Goal: Transaction & Acquisition: Purchase product/service

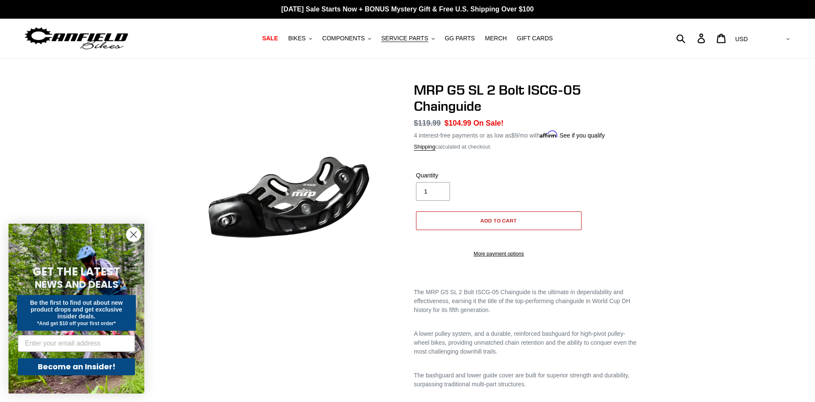
click at [523, 222] on button "Add to cart" at bounding box center [499, 220] width 166 height 19
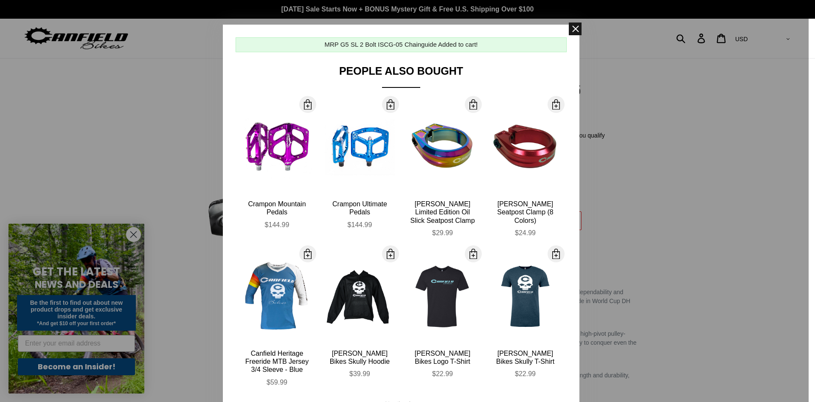
click at [570, 31] on span at bounding box center [575, 28] width 13 height 13
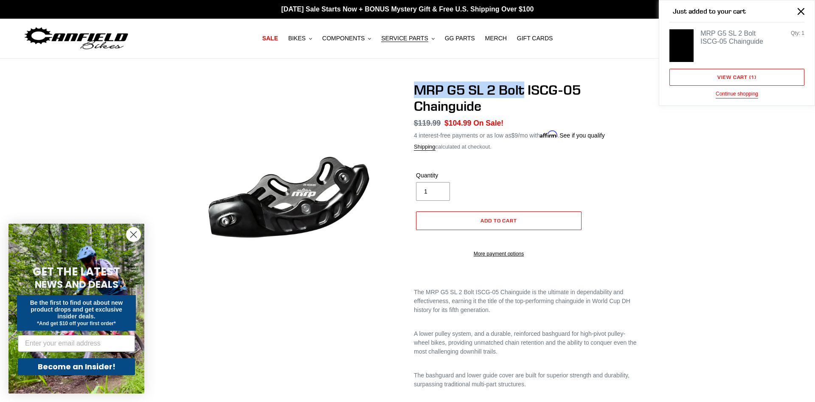
drag, startPoint x: 523, startPoint y: 90, endPoint x: 413, endPoint y: 91, distance: 109.1
click at [413, 91] on div "MRP G5 SL 2 Bolt ISCG-05 Chainguide No reviews Regular price $119.99 Sale price…" at bounding box center [520, 313] width 238 height 462
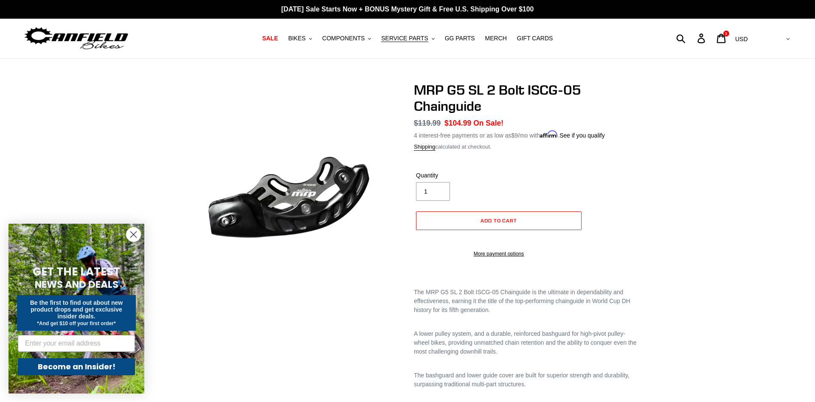
click at [714, 39] on div "Submit Search Log in Cart 1 items Currency AED AFN ALL AMD ANG AUD AWG AZN BAM …" at bounding box center [696, 38] width 192 height 19
click at [692, 38] on form "Submit" at bounding box center [646, 38] width 93 height 19
type input "mrp"
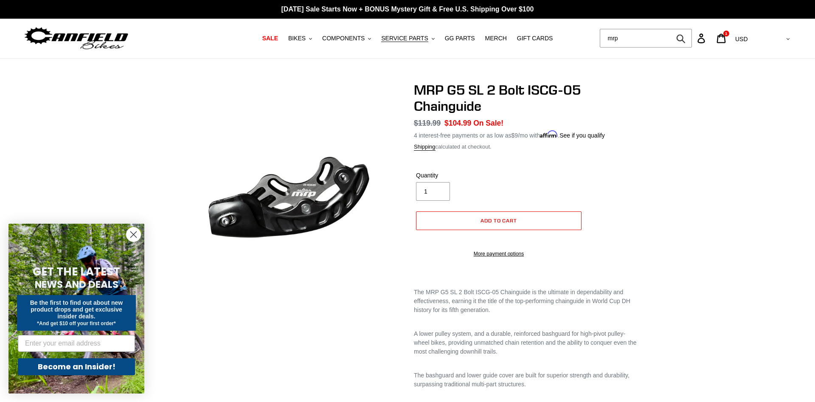
click at [671, 29] on button "Submit" at bounding box center [681, 38] width 21 height 19
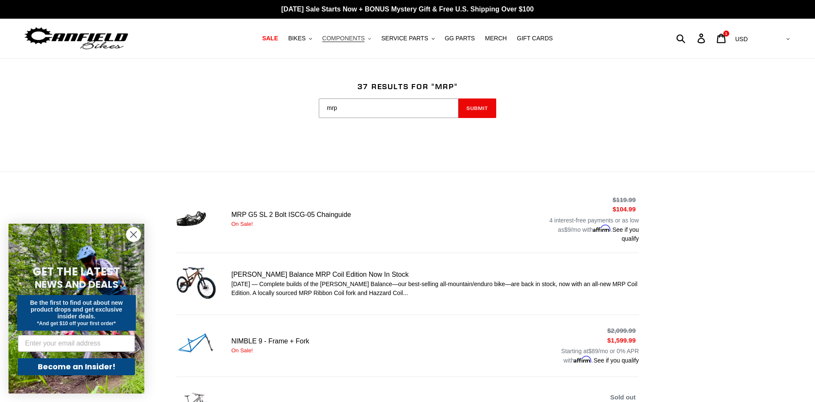
click at [372, 39] on button "COMPONENTS .cls-1{fill:#231f20}" at bounding box center [346, 38] width 57 height 11
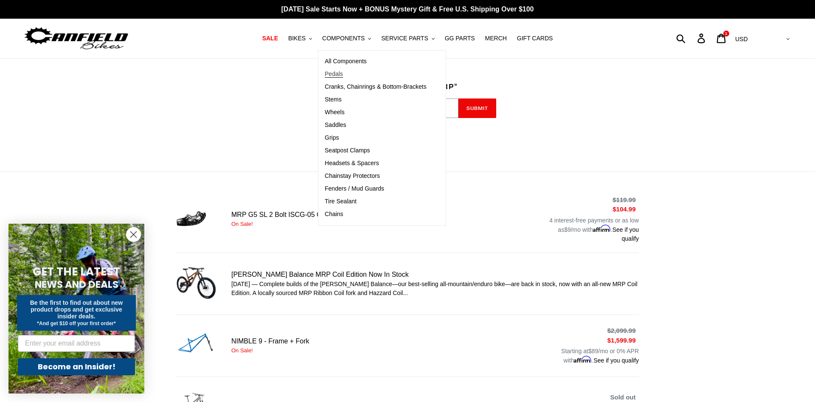
click at [343, 74] on span "Pedals" at bounding box center [334, 73] width 18 height 7
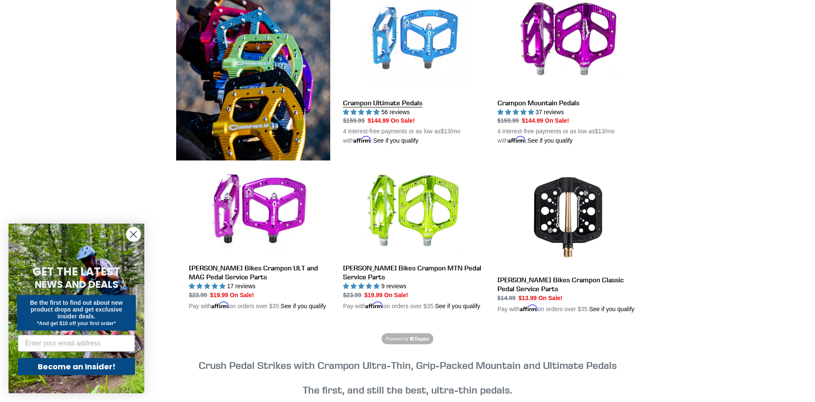
scroll to position [260, 0]
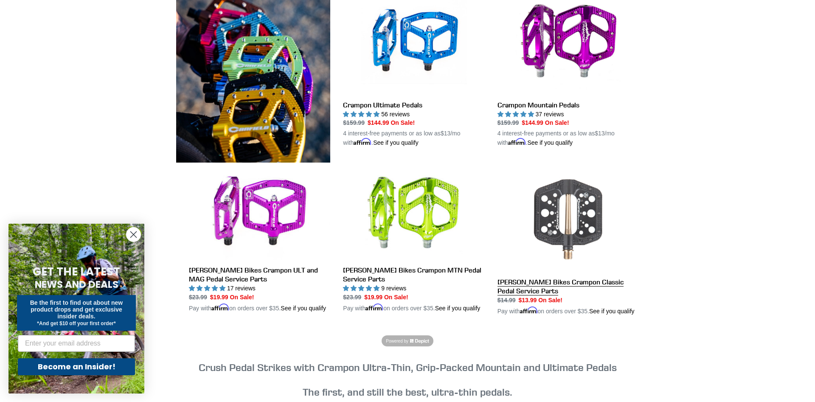
click at [591, 213] on link "[PERSON_NAME] Bikes Crampon Classic Pedal Service Parts" at bounding box center [568, 241] width 141 height 150
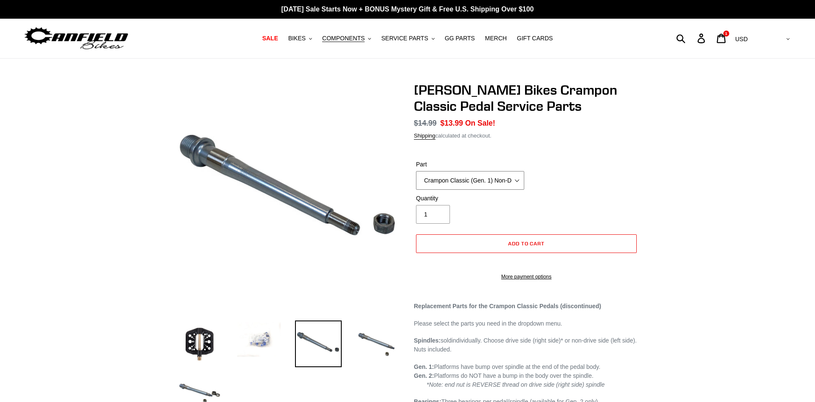
click at [416, 171] on select "Crampon Classic (Gen. 1) Non-Drive/Left Spindle Crampon Classic (Gen. 1) Drive/…" at bounding box center [470, 180] width 108 height 19
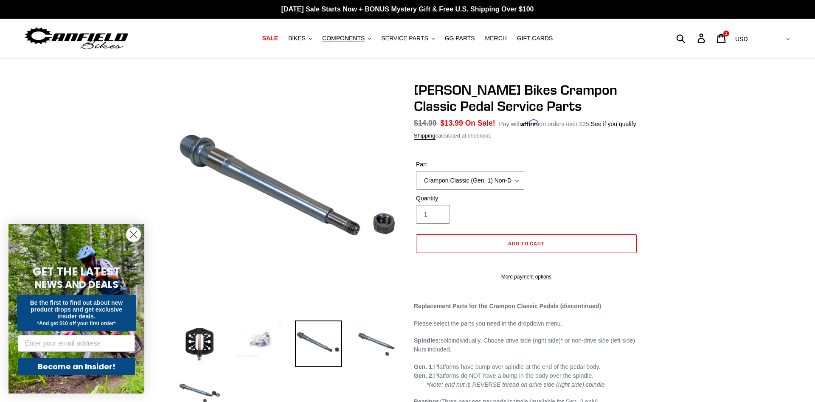
click at [559, 174] on div "Part Crampon Classic (Gen. 1) Non-Drive/Left Spindle Crampon Classic (Gen. 1) D…" at bounding box center [526, 177] width 225 height 34
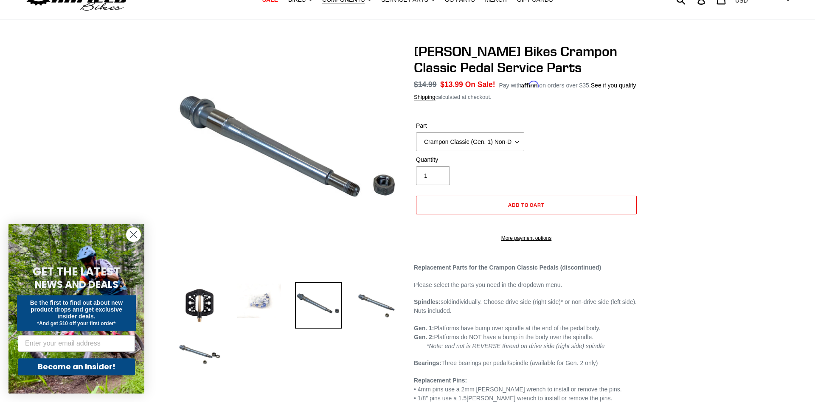
scroll to position [43, 0]
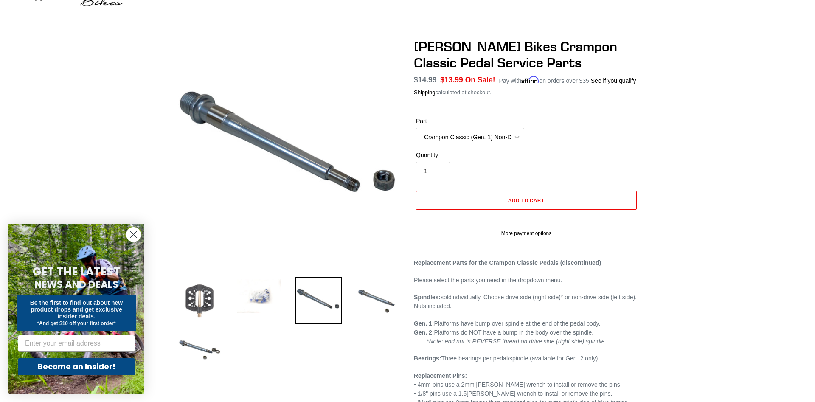
click at [212, 302] on img at bounding box center [199, 300] width 47 height 47
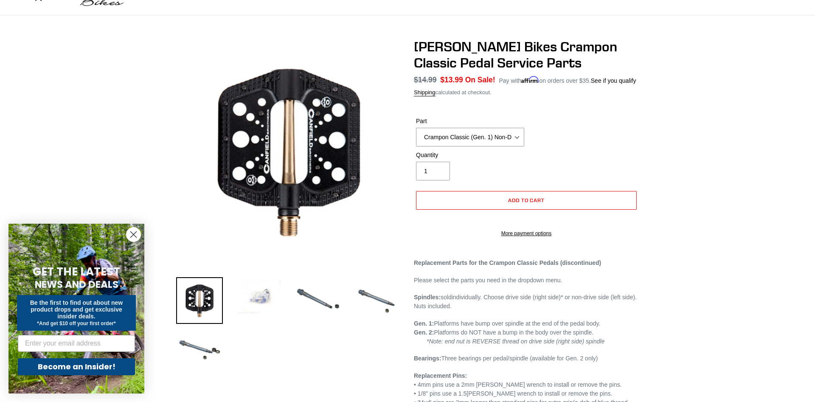
click at [246, 299] on img at bounding box center [259, 296] width 47 height 38
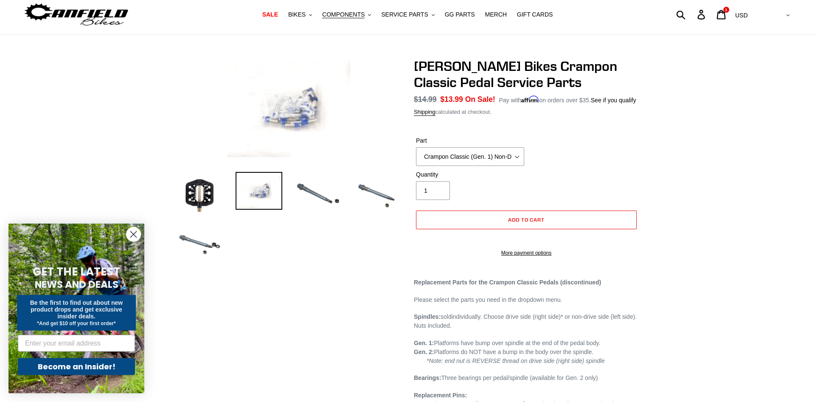
scroll to position [0, 0]
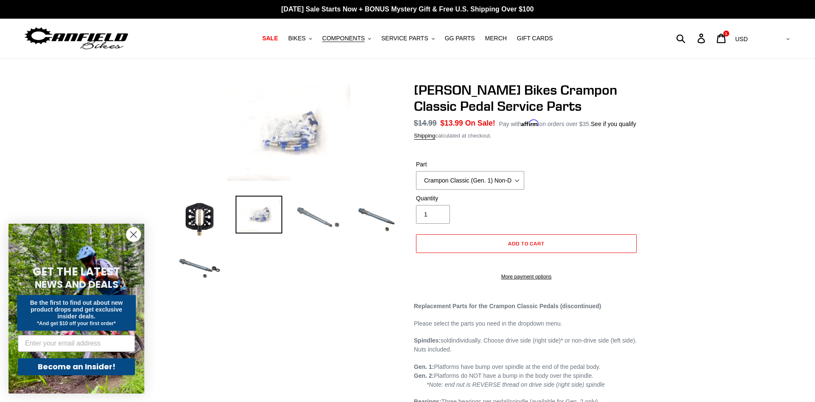
click at [321, 217] on img at bounding box center [318, 219] width 47 height 47
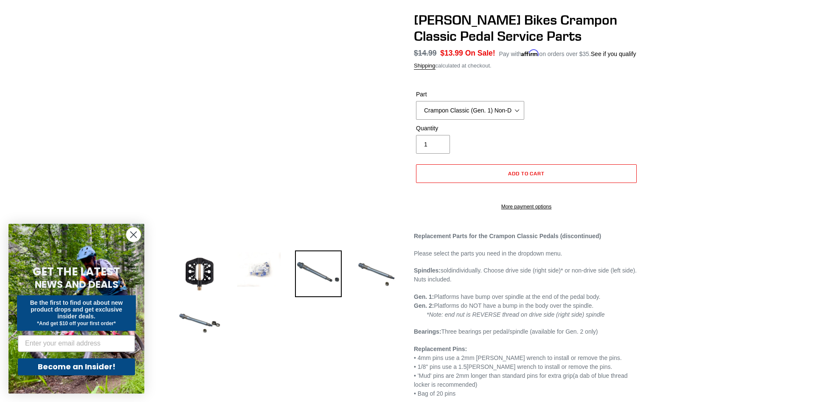
scroll to position [87, 0]
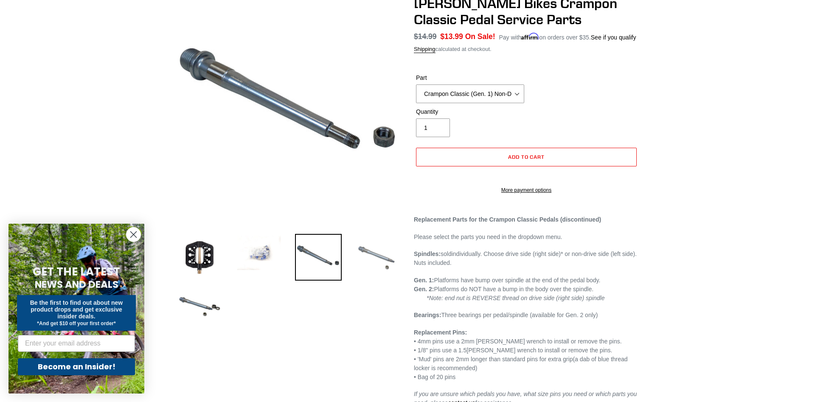
click at [383, 262] on img at bounding box center [377, 257] width 47 height 47
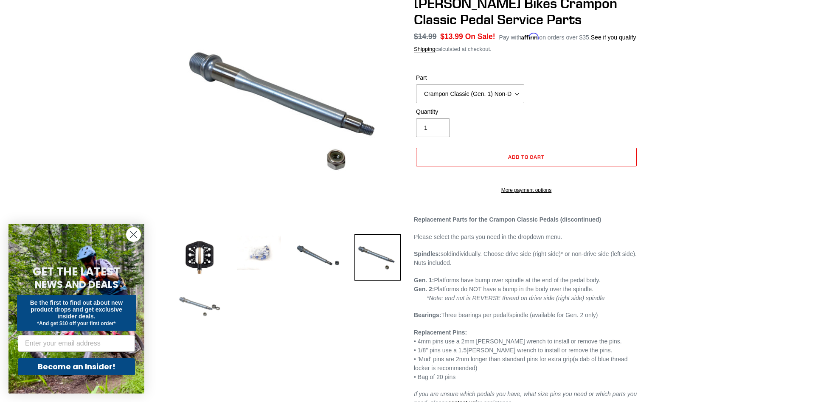
click at [214, 309] on img at bounding box center [199, 306] width 47 height 47
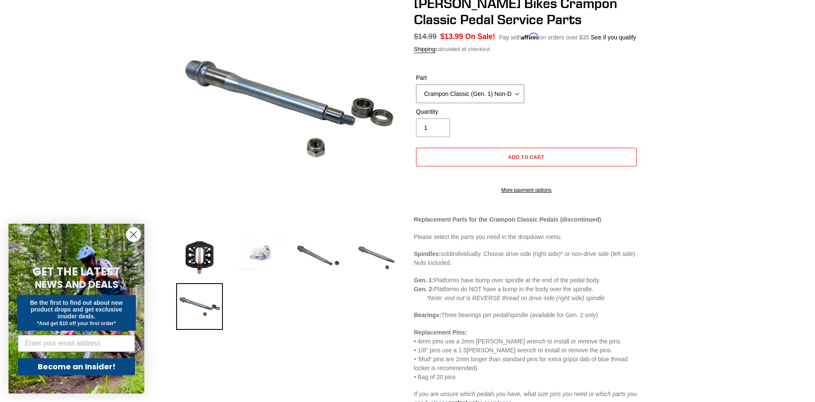
click at [416, 84] on select "Crampon Classic (Gen. 1) Non-Drive/Left Spindle Crampon Classic (Gen. 1) Drive/…" at bounding box center [470, 93] width 108 height 19
click at [506, 91] on select "Crampon Classic (Gen. 1) Non-Drive/Left Spindle Crampon Classic (Gen. 1) Drive/…" at bounding box center [470, 93] width 108 height 19
click at [416, 84] on select "Crampon Classic (Gen. 1) Non-Drive/Left Spindle Crampon Classic (Gen. 1) Drive/…" at bounding box center [470, 93] width 108 height 19
click option "Crampon Classic (Gen. 1) Drive/Right Side Spindle" at bounding box center [0, 0] width 0 height 0
click at [416, 84] on select "Crampon Classic (Gen. 1) Non-Drive/Left Spindle Crampon Classic (Gen. 1) Drive/…" at bounding box center [470, 93] width 108 height 19
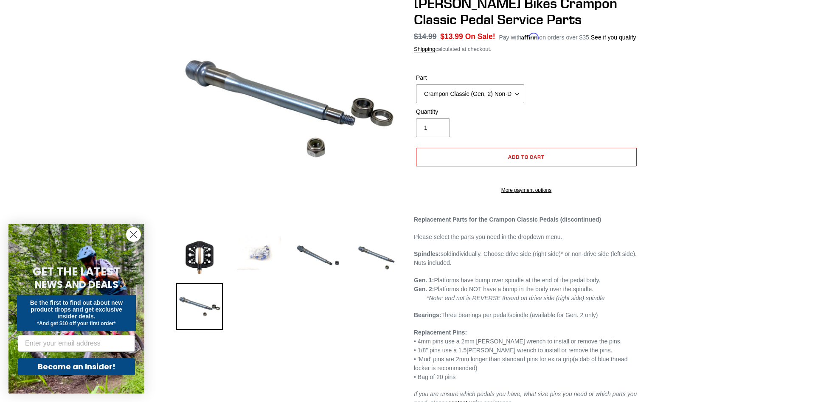
click option "Crampon Classic (Gen. 2) Non-Drive/Left Spindle" at bounding box center [0, 0] width 0 height 0
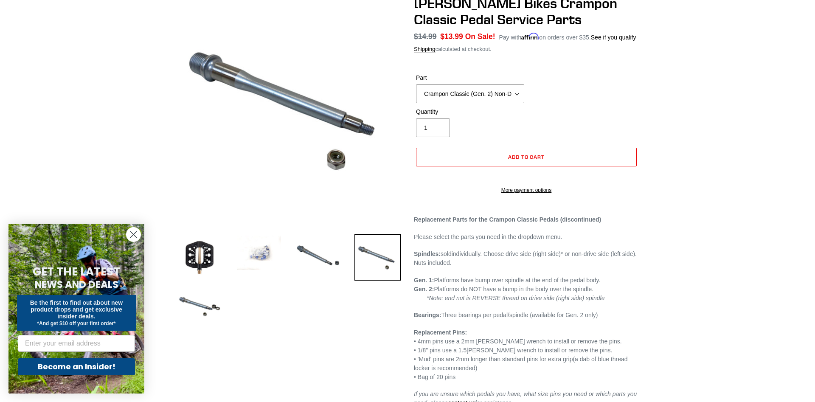
click at [416, 84] on select "Crampon Classic (Gen. 1) Non-Drive/Left Spindle Crampon Classic (Gen. 1) Drive/…" at bounding box center [470, 93] width 108 height 19
click option "Crampon Classic (Gen. 2) Drive/Right Side Spindle" at bounding box center [0, 0] width 0 height 0
click at [416, 84] on select "Crampon Classic (Gen. 1) Non-Drive/Left Spindle Crampon Classic (Gen. 1) Drive/…" at bounding box center [470, 93] width 108 height 19
click option "Crampon Classic (Gen. 2) Non-Drive/Left Spindle w/ Bearings (3)" at bounding box center [0, 0] width 0 height 0
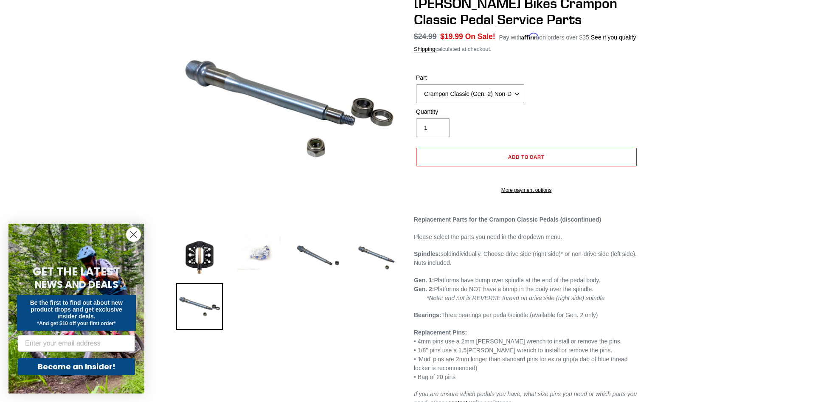
click at [416, 84] on select "Crampon Classic (Gen. 1) Non-Drive/Left Spindle Crampon Classic (Gen. 1) Drive/…" at bounding box center [470, 93] width 108 height 19
click option "Crampon Classic (Gen. 2) Drive/Right Side Spindle w/ Bearings (3)" at bounding box center [0, 0] width 0 height 0
click at [416, 84] on select "Crampon Classic (Gen. 1) Non-Drive/Left Spindle Crampon Classic (Gen. 1) Drive/…" at bounding box center [470, 93] width 108 height 19
click option "Crampon Classic (Gen 1 & 2) 1/8'' Pin Kit (20)" at bounding box center [0, 0] width 0 height 0
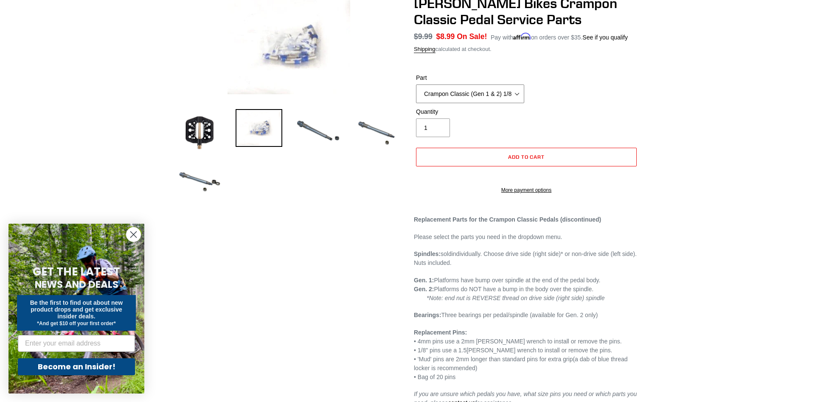
click at [416, 84] on select "Crampon Classic (Gen. 1) Non-Drive/Left Spindle Crampon Classic (Gen. 1) Drive/…" at bounding box center [470, 93] width 108 height 19
click option "Crampon Classic (Gen 1 & 2) 1/8" x 10mm 'Mud' Pin Kit (20)" at bounding box center [0, 0] width 0 height 0
click at [416, 84] on select "Crampon Classic (Gen. 1) Non-Drive/Left Spindle Crampon Classic (Gen. 1) Drive/…" at bounding box center [470, 93] width 108 height 19
click option "Crampon Classic (Gen 1 & 2) 4mm x 10mm 'Mud' Pin Kit (20)" at bounding box center [0, 0] width 0 height 0
click at [416, 84] on select "Crampon Classic (Gen. 1) Non-Drive/Left Spindle Crampon Classic (Gen. 1) Drive/…" at bounding box center [470, 93] width 108 height 19
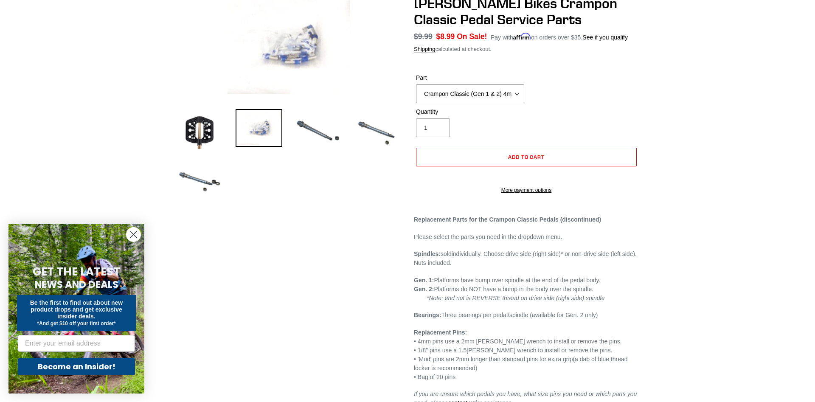
click option "Crampon Classic (Gen 1 & 2) 4mm x 8mm Pin Kit (20)" at bounding box center [0, 0] width 0 height 0
click at [416, 84] on select "Crampon Classic (Gen. 1) Non-Drive/Left Spindle Crampon Classic (Gen. 1) Drive/…" at bounding box center [470, 93] width 108 height 19
click option "Crampon Classic (Gen 1 & 2) 1/8" x 10mm 'Mud' Pin Kit (20)" at bounding box center [0, 0] width 0 height 0
click at [416, 84] on select "Crampon Classic (Gen. 1) Non-Drive/Left Spindle Crampon Classic (Gen. 1) Drive/…" at bounding box center [470, 93] width 108 height 19
select select "Crampon Classic (Gen. 2) Drive/Right Side Spindle w/ Bearings (3)"
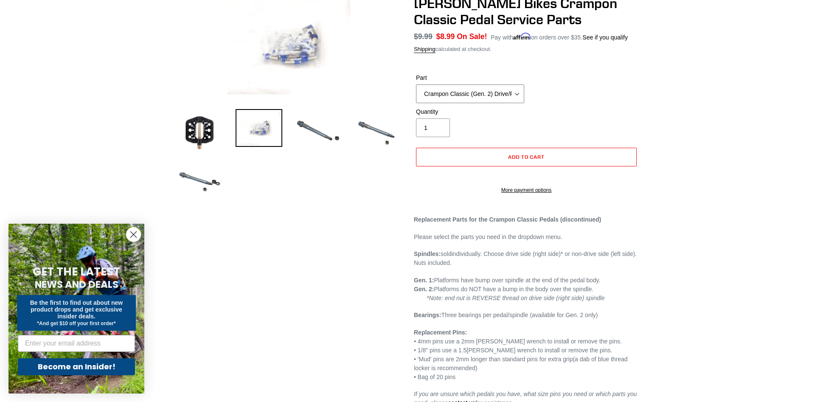
click option "Crampon Classic (Gen. 2) Drive/Right Side Spindle w/ Bearings (3)" at bounding box center [0, 0] width 0 height 0
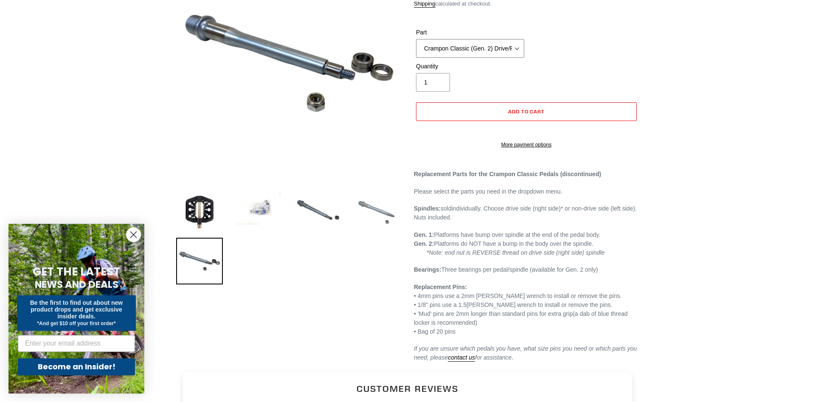
scroll to position [130, 0]
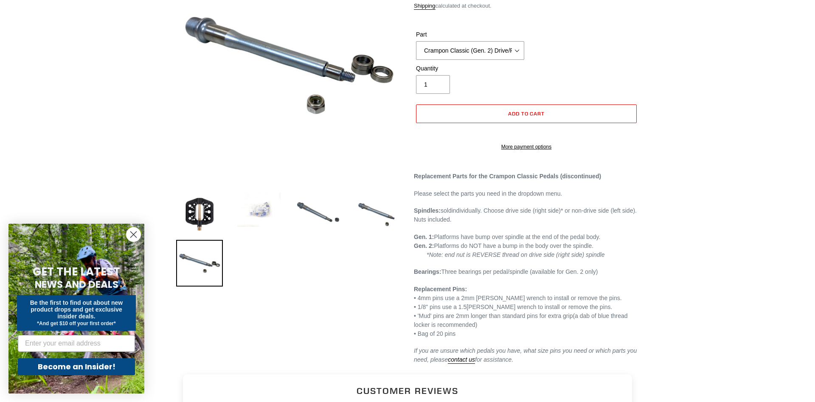
click at [255, 212] on img at bounding box center [259, 210] width 47 height 38
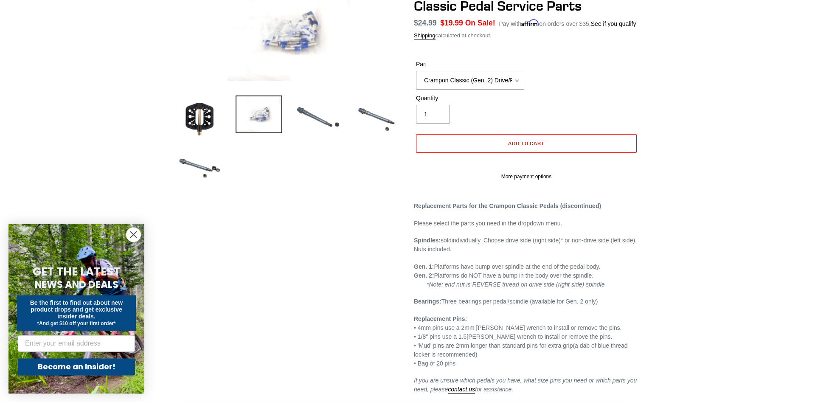
scroll to position [0, 0]
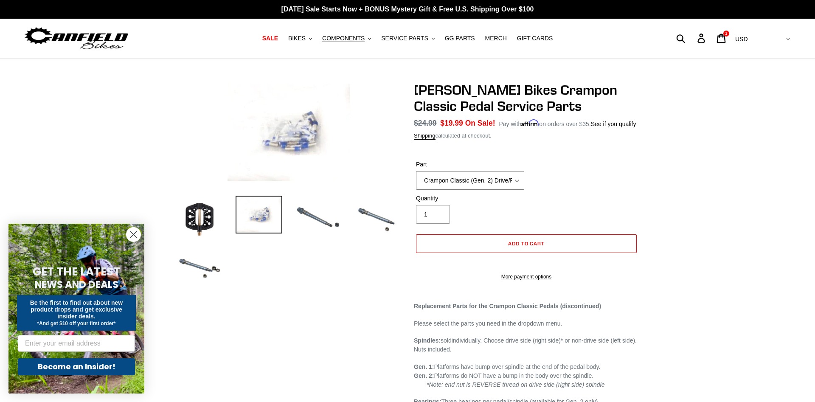
click at [416, 171] on select "Crampon Classic (Gen. 1) Non-Drive/Left Spindle Crampon Classic (Gen. 1) Drive/…" at bounding box center [470, 180] width 108 height 19
click at [583, 165] on div "Part Crampon Classic (Gen. 1) Non-Drive/Left Spindle Crampon Classic (Gen. 1) D…" at bounding box center [526, 177] width 225 height 34
click at [212, 205] on img at bounding box center [199, 219] width 47 height 47
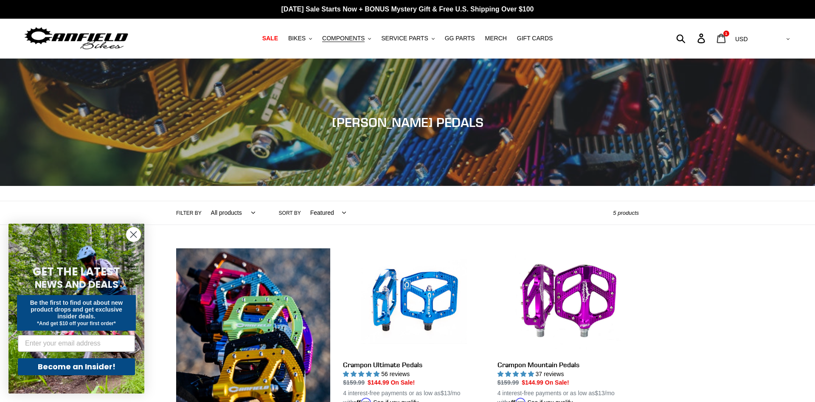
click at [726, 39] on icon at bounding box center [721, 39] width 9 height 10
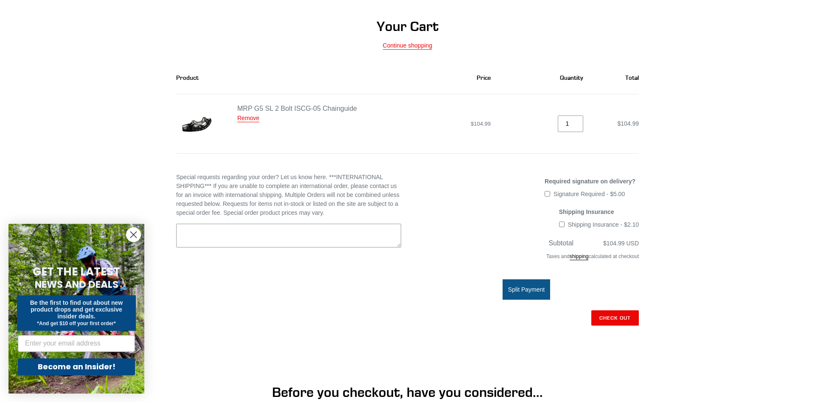
scroll to position [87, 0]
